Goal: Information Seeking & Learning: Check status

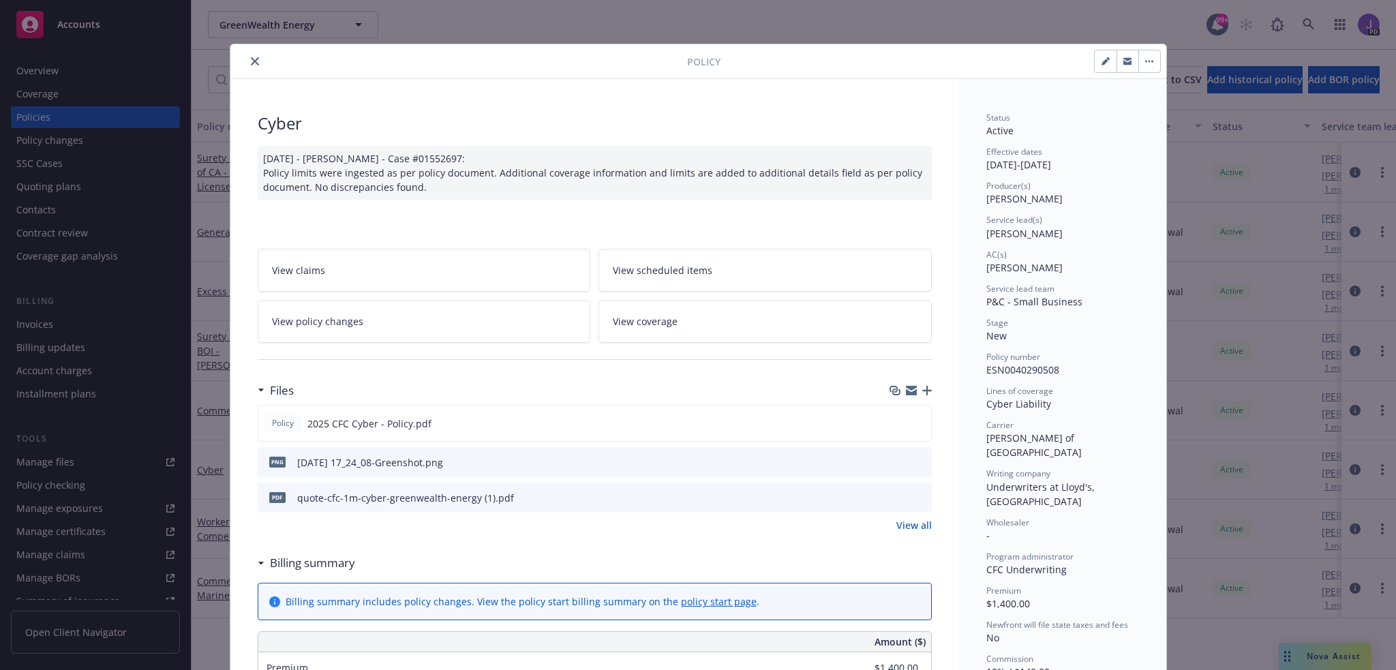
scroll to position [41, 0]
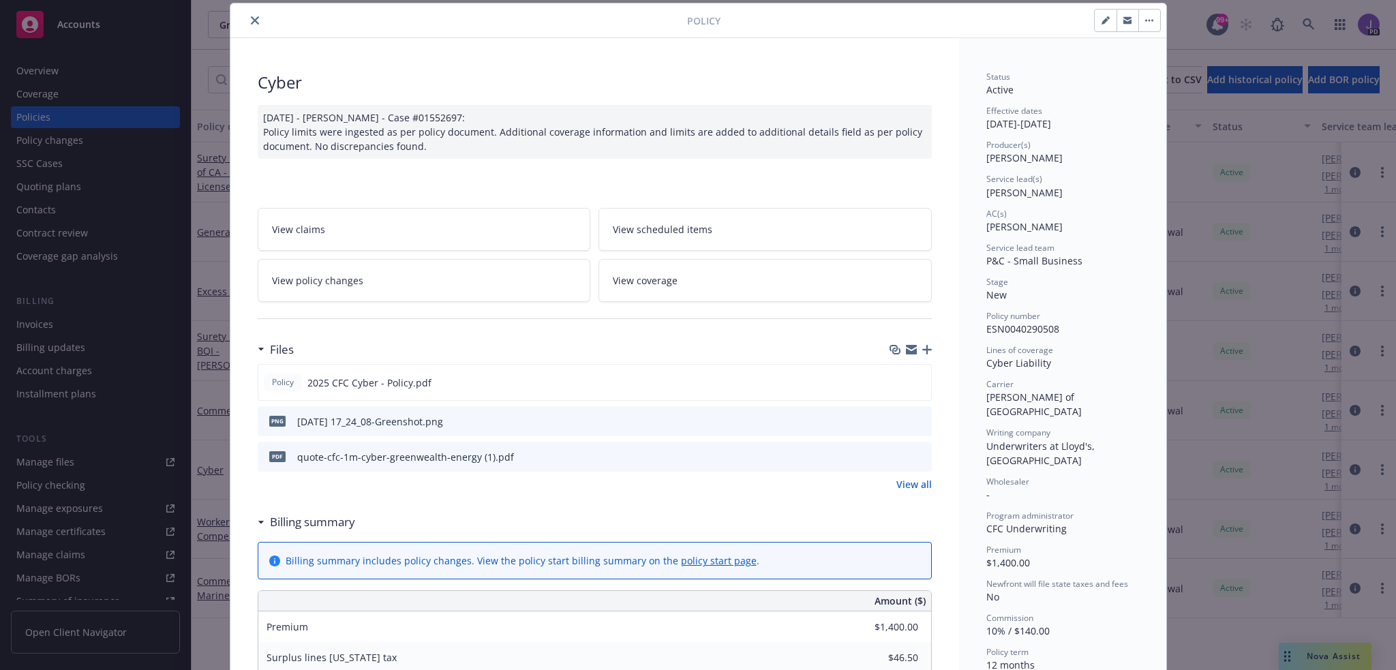
click at [251, 21] on icon "close" at bounding box center [255, 20] width 8 height 8
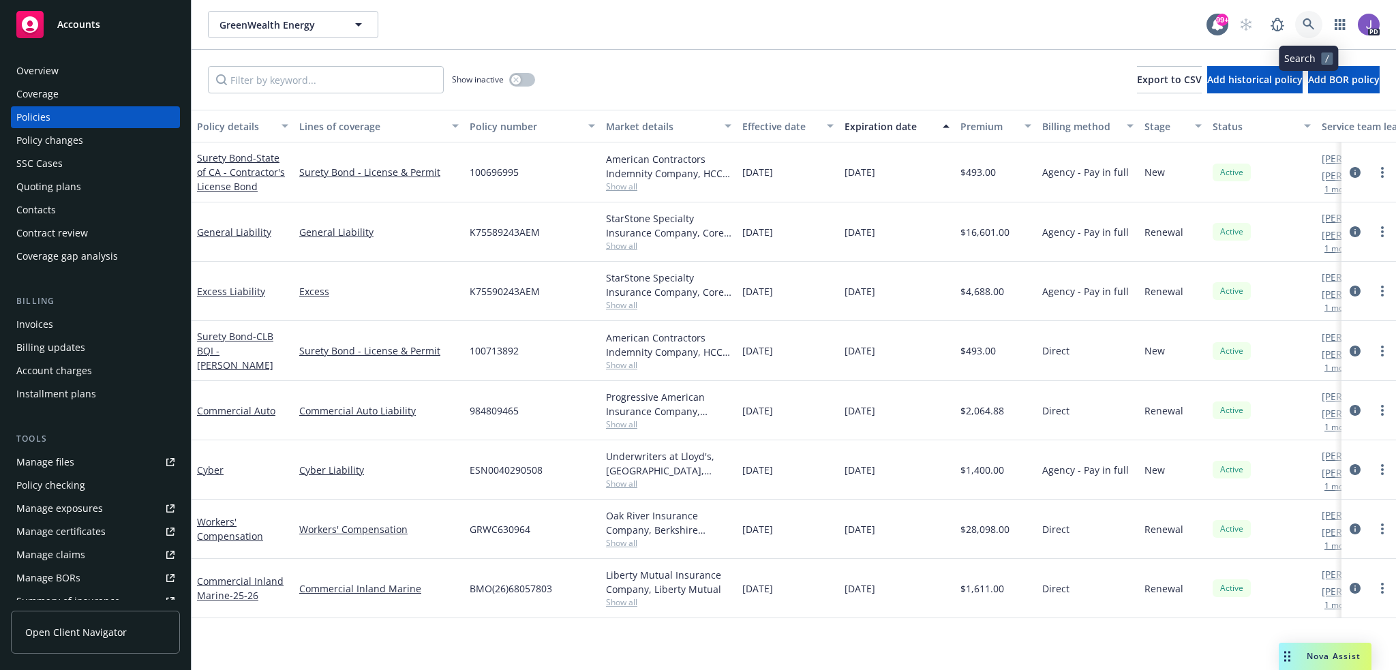
click at [1306, 25] on icon at bounding box center [1308, 24] width 12 height 12
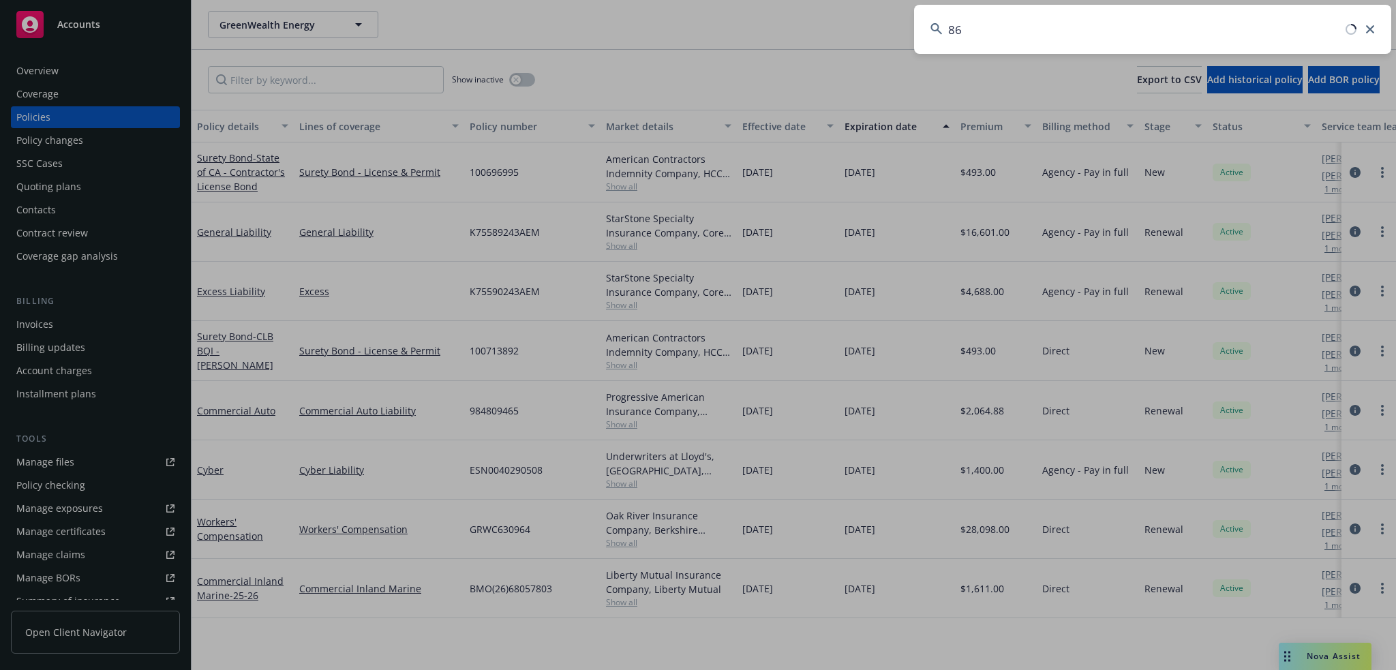
type input "8"
type input "owl lab"
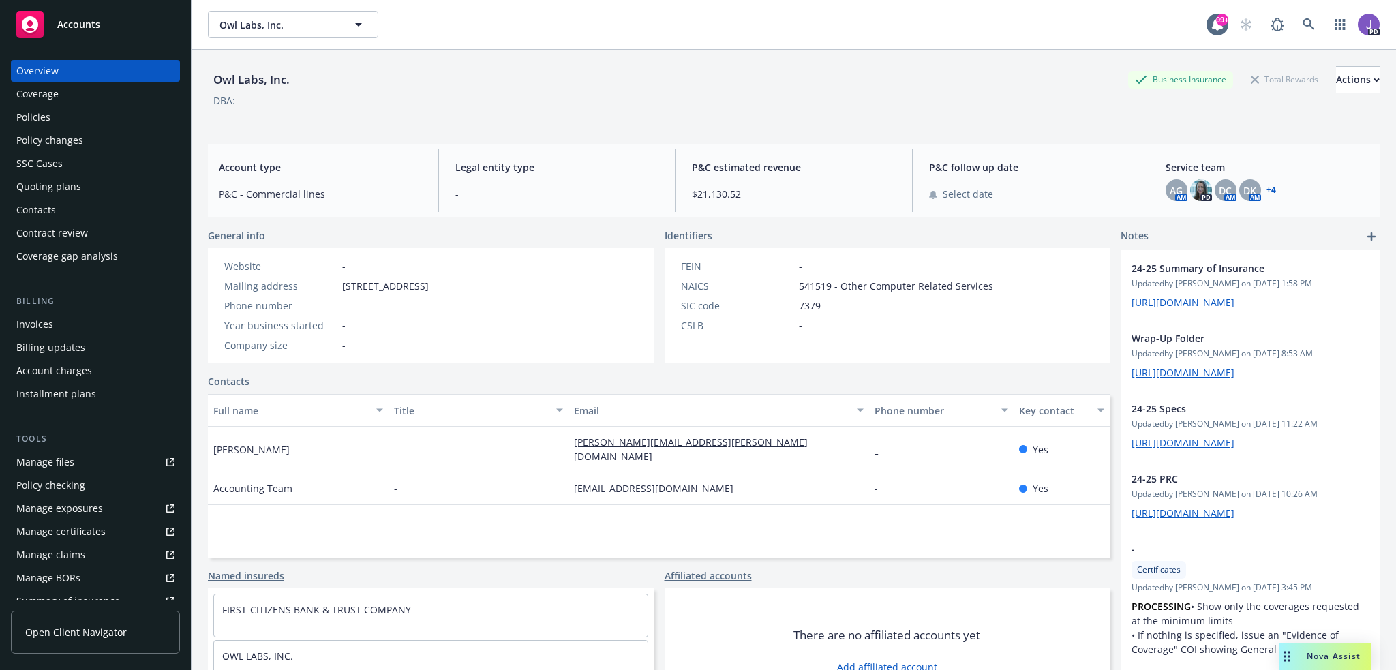
click at [53, 122] on div "Policies" at bounding box center [95, 117] width 158 height 22
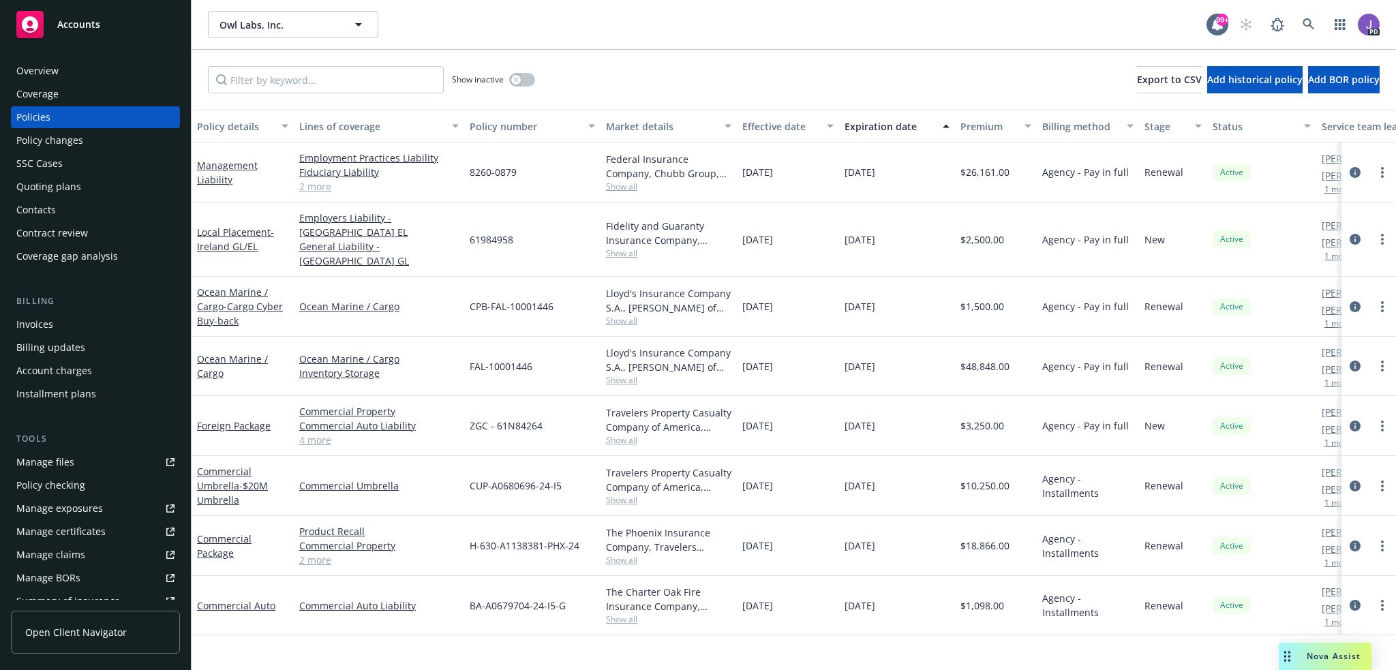
click at [651, 90] on div "Show inactive Export to CSV Add historical policy Add BOR policy" at bounding box center [793, 80] width 1204 height 60
drag, startPoint x: 275, startPoint y: 412, endPoint x: 198, endPoint y: 416, distance: 77.8
click at [198, 418] on div "Foreign Package" at bounding box center [242, 425] width 91 height 14
drag, startPoint x: 553, startPoint y: 409, endPoint x: 472, endPoint y: 411, distance: 81.1
click at [472, 411] on div "ZGC - 61N84264" at bounding box center [532, 426] width 136 height 60
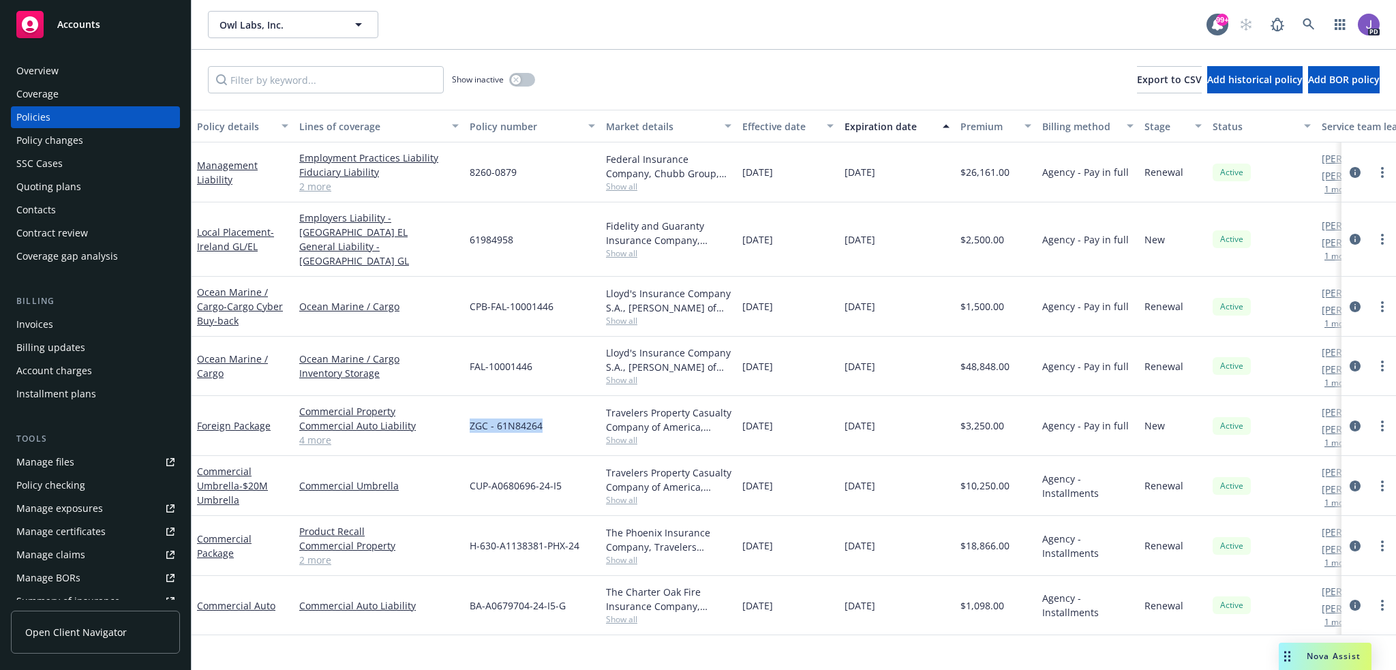
copy span "ZGC - 61N84264"
click at [63, 182] on div "Quoting plans" at bounding box center [48, 187] width 65 height 22
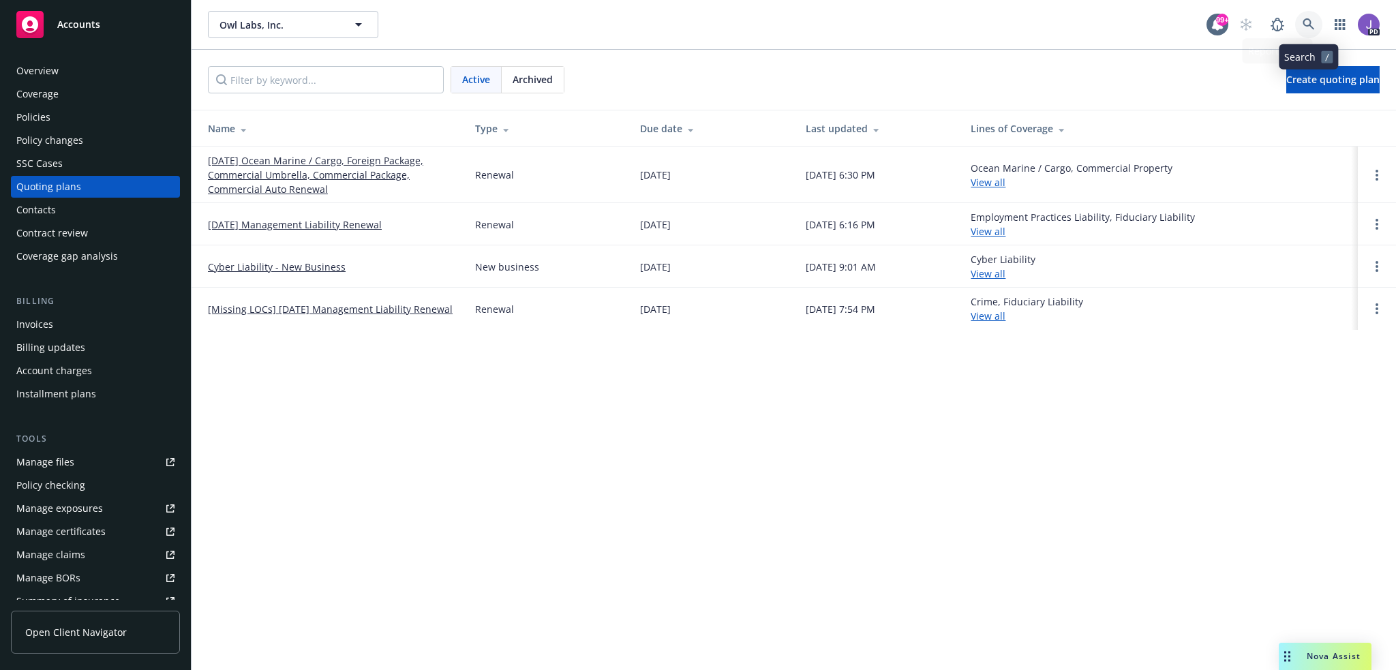
click at [1306, 27] on icon at bounding box center [1308, 24] width 12 height 12
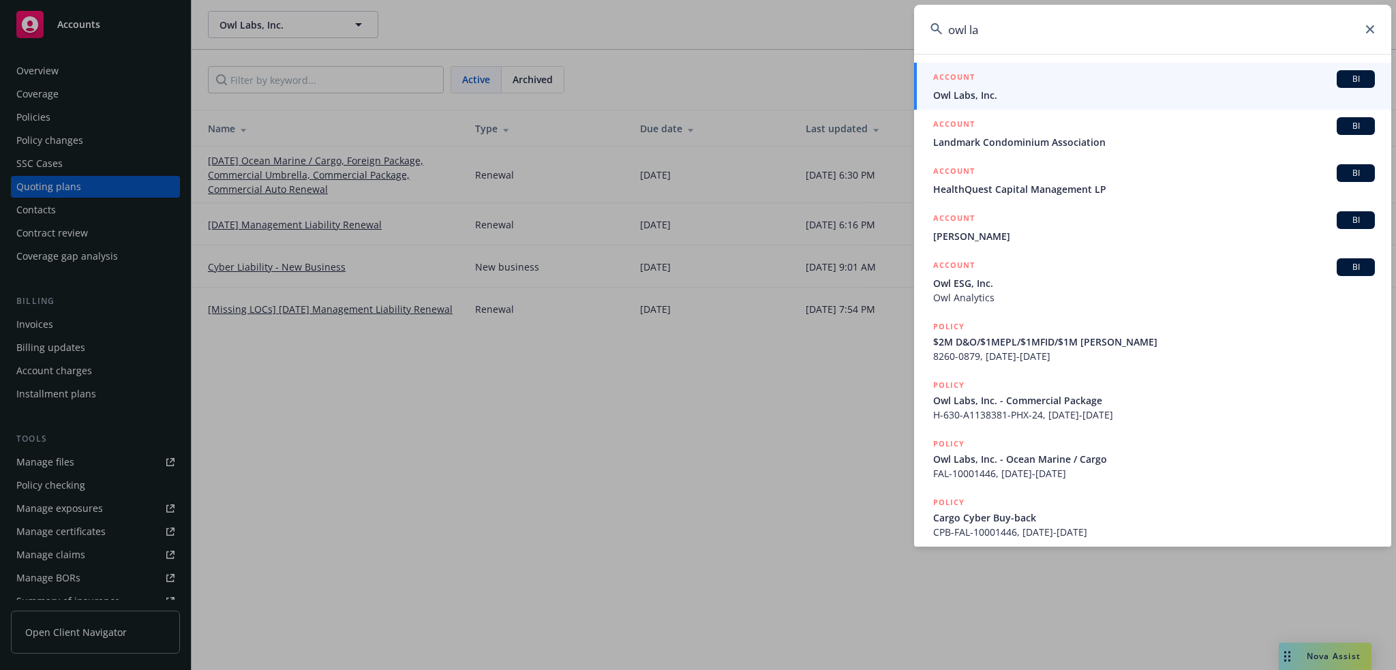
type input "owl lab"
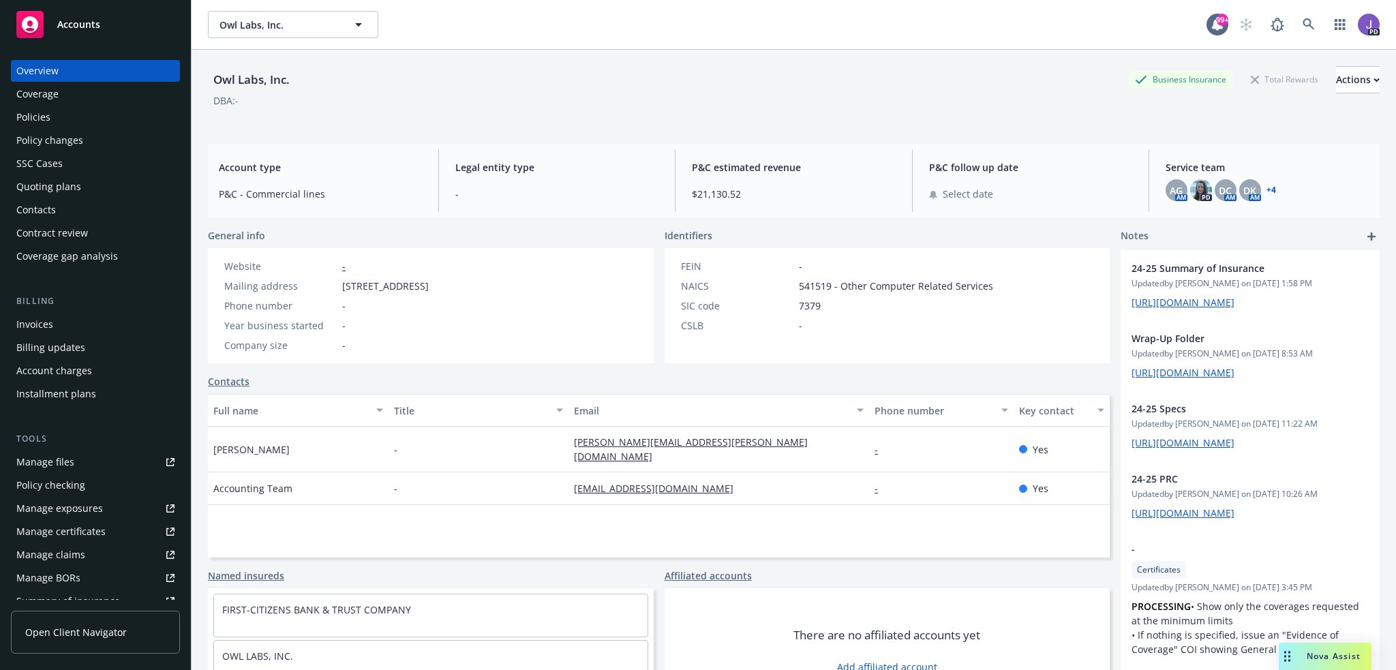
click at [37, 185] on div "Quoting plans" at bounding box center [48, 187] width 65 height 22
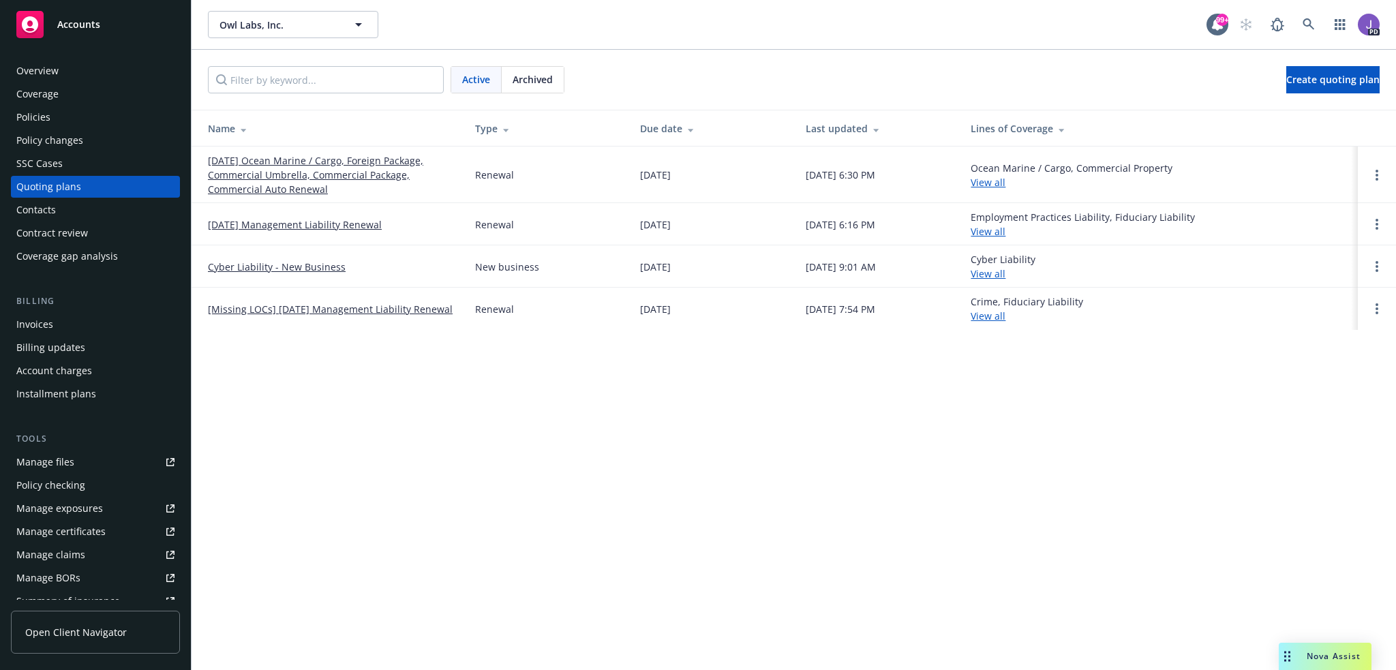
click at [243, 176] on link "[DATE] Ocean Marine / Cargo, Foreign Package, Commercial Umbrella, Commercial P…" at bounding box center [330, 174] width 245 height 43
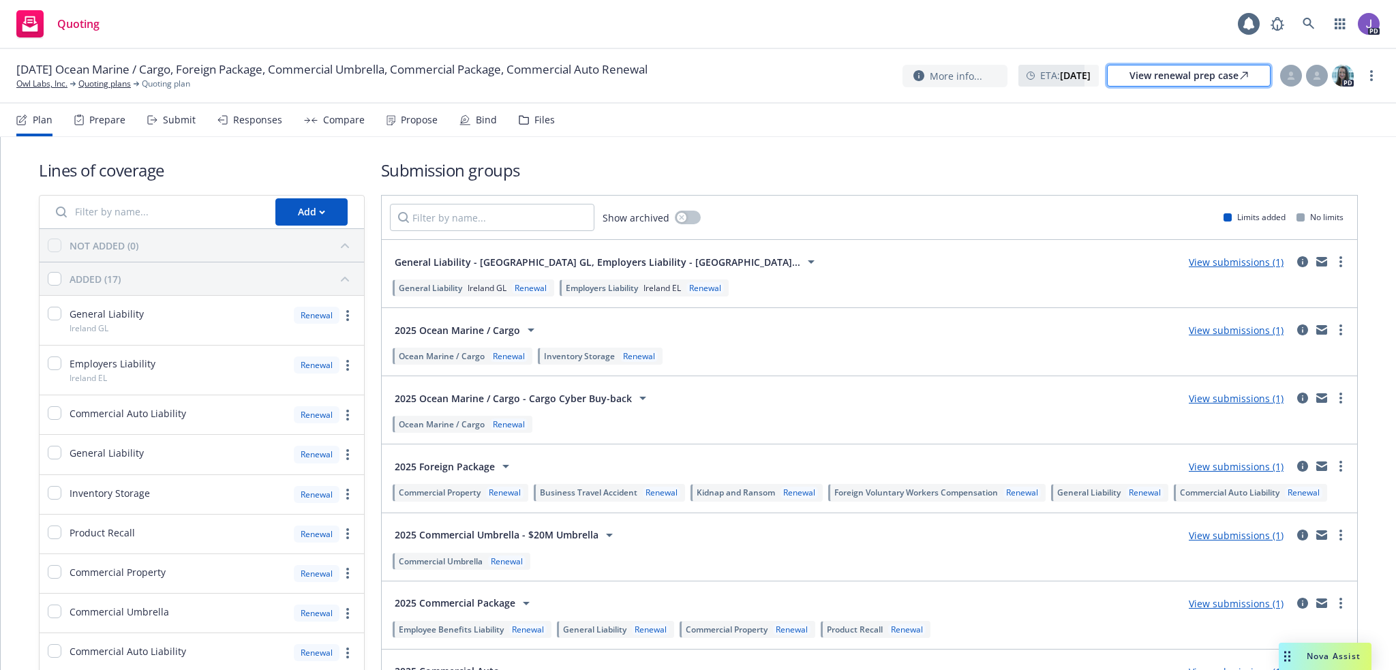
click at [1200, 76] on div "View renewal prep case" at bounding box center [1188, 75] width 119 height 20
